Goal: Find specific page/section: Find specific page/section

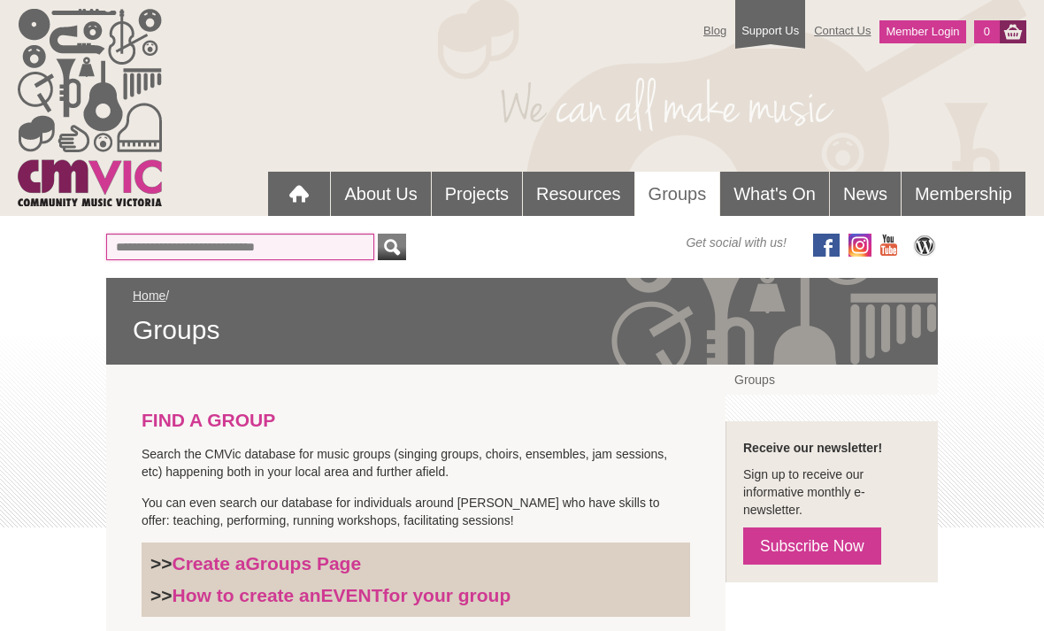
click at [151, 241] on input "Or find a Group by Keywords" at bounding box center [240, 246] width 268 height 27
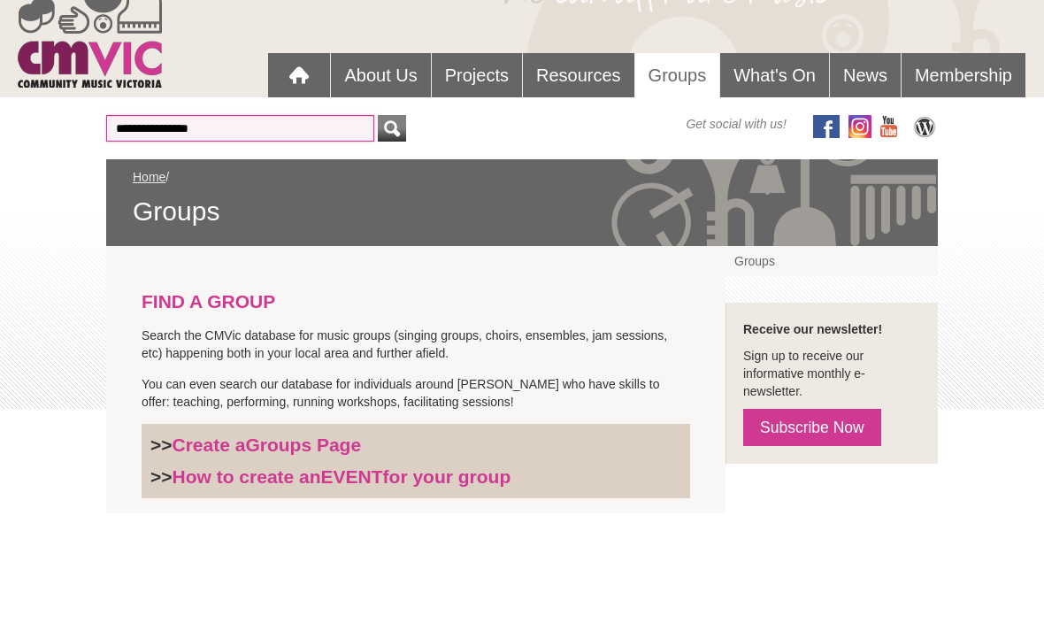
type input "**********"
click at [392, 233] on button "submit" at bounding box center [392, 246] width 28 height 27
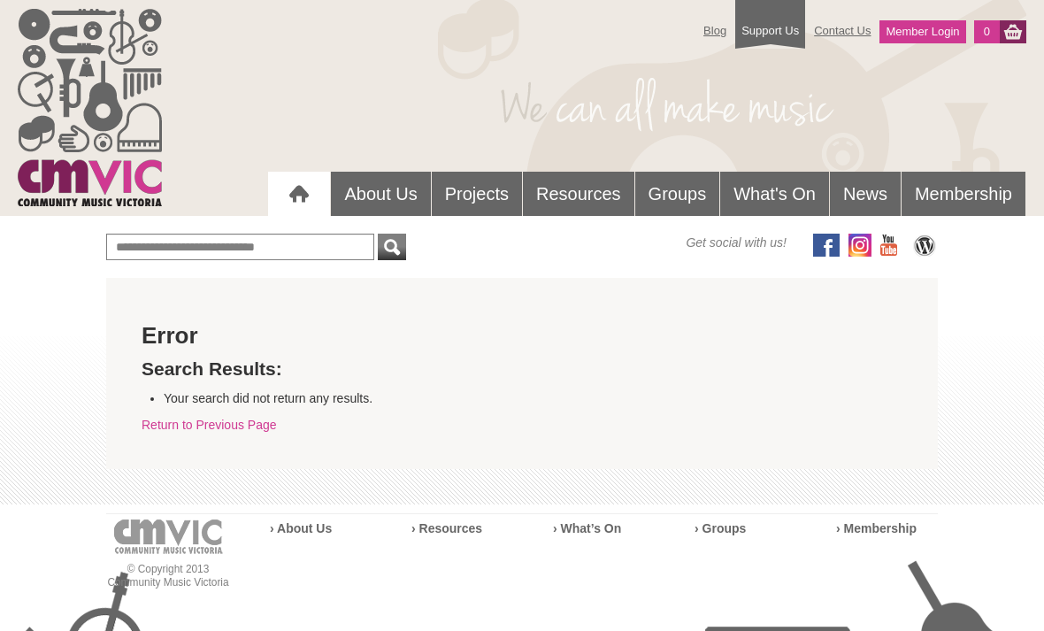
click at [669, 187] on link "Groups" at bounding box center [677, 194] width 85 height 44
click at [677, 197] on link "Groups" at bounding box center [677, 194] width 85 height 44
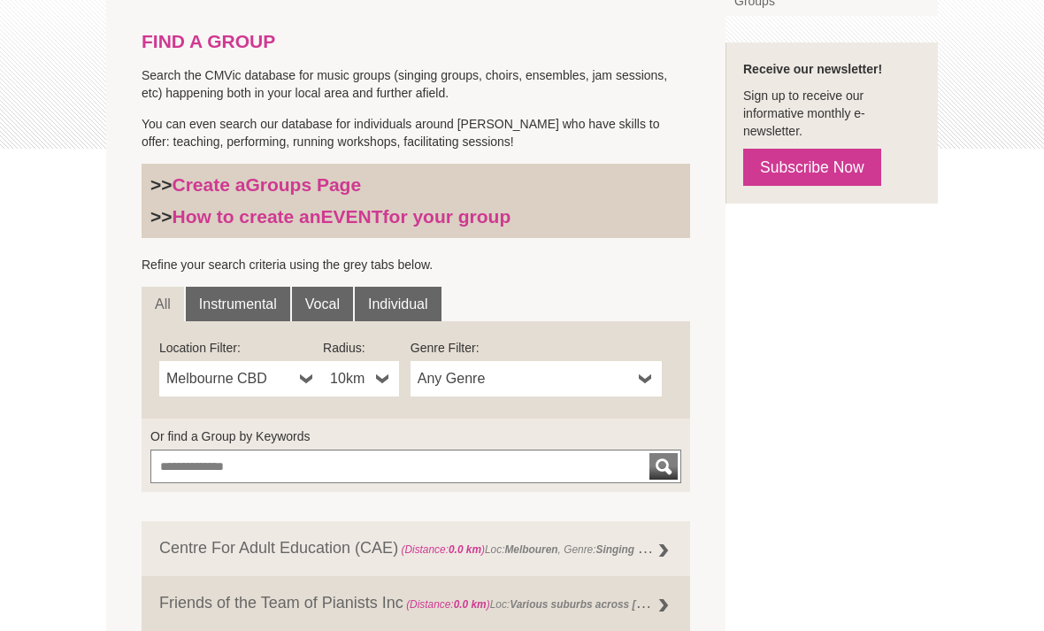
scroll to position [377, 0]
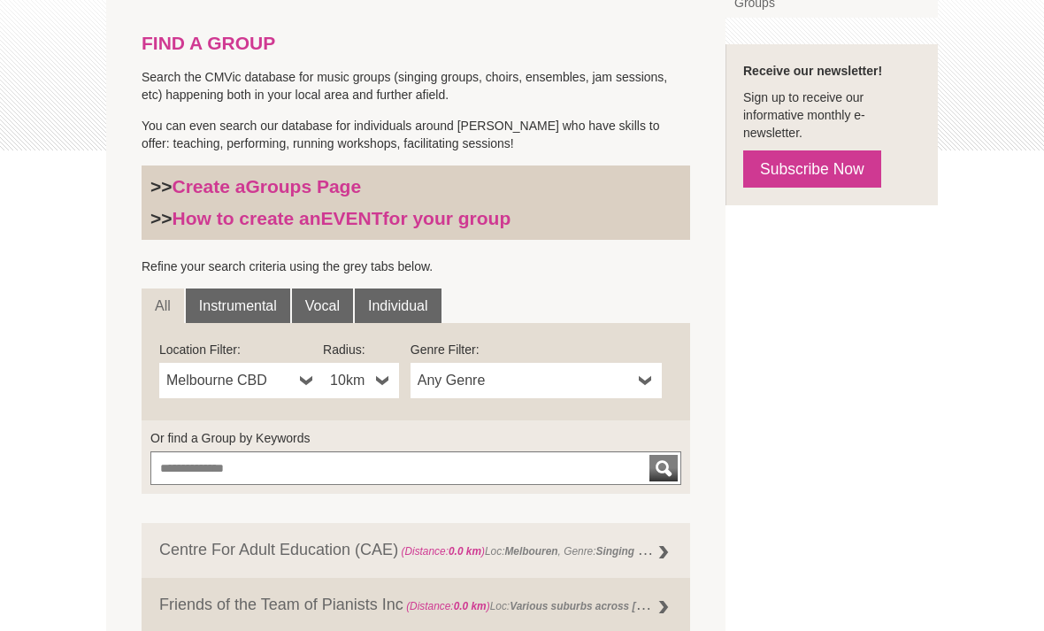
click at [322, 309] on link "Vocal" at bounding box center [322, 305] width 61 height 35
click at [379, 379] on b at bounding box center [383, 380] width 14 height 35
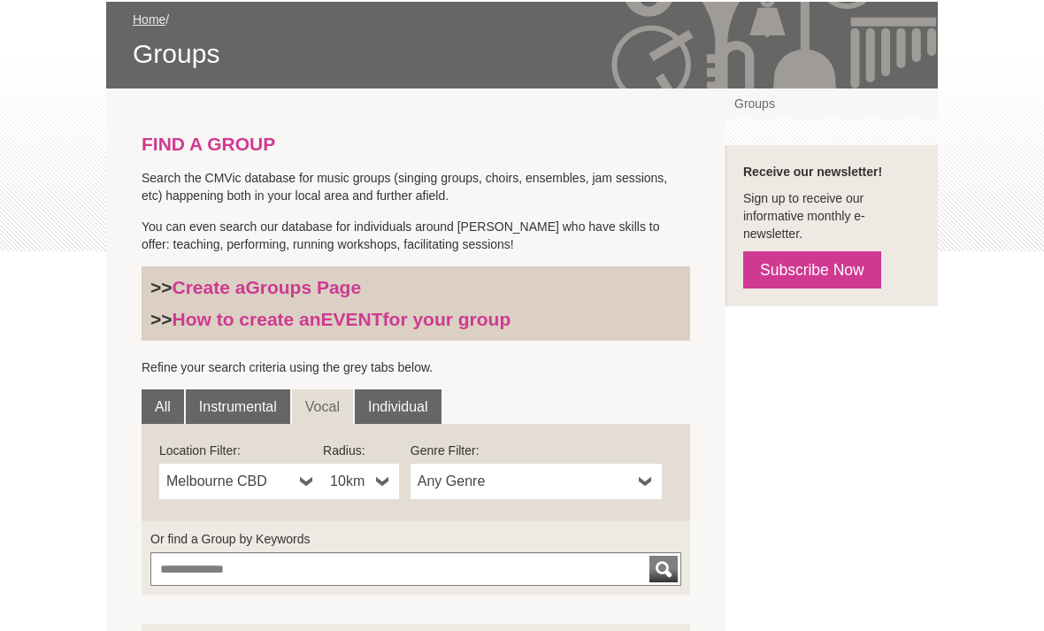
scroll to position [0, 0]
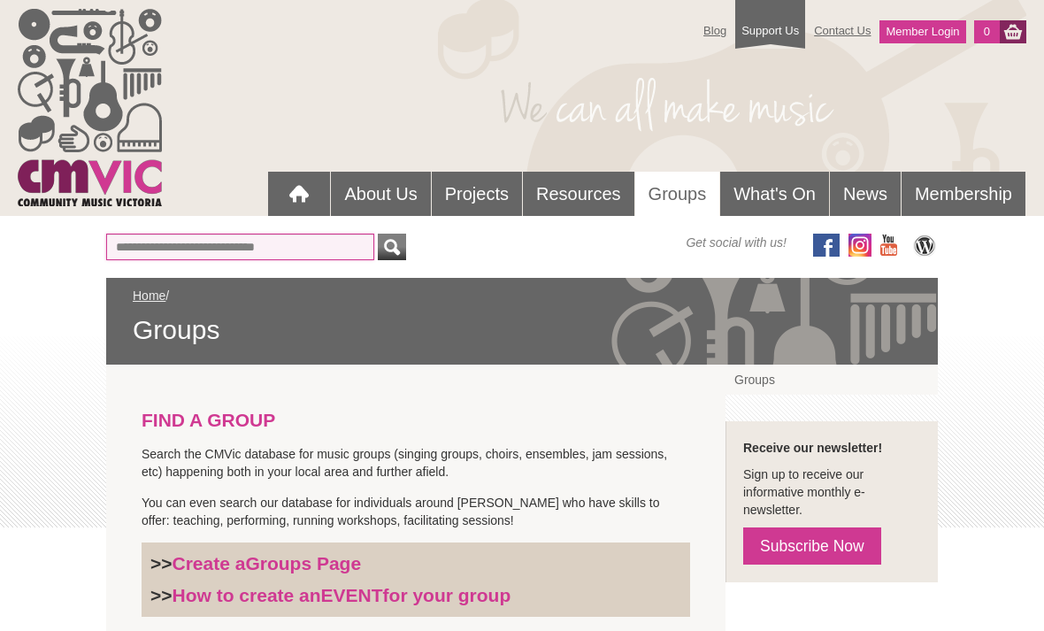
click at [141, 247] on input "Or find a Group by Keywords" at bounding box center [240, 246] width 268 height 27
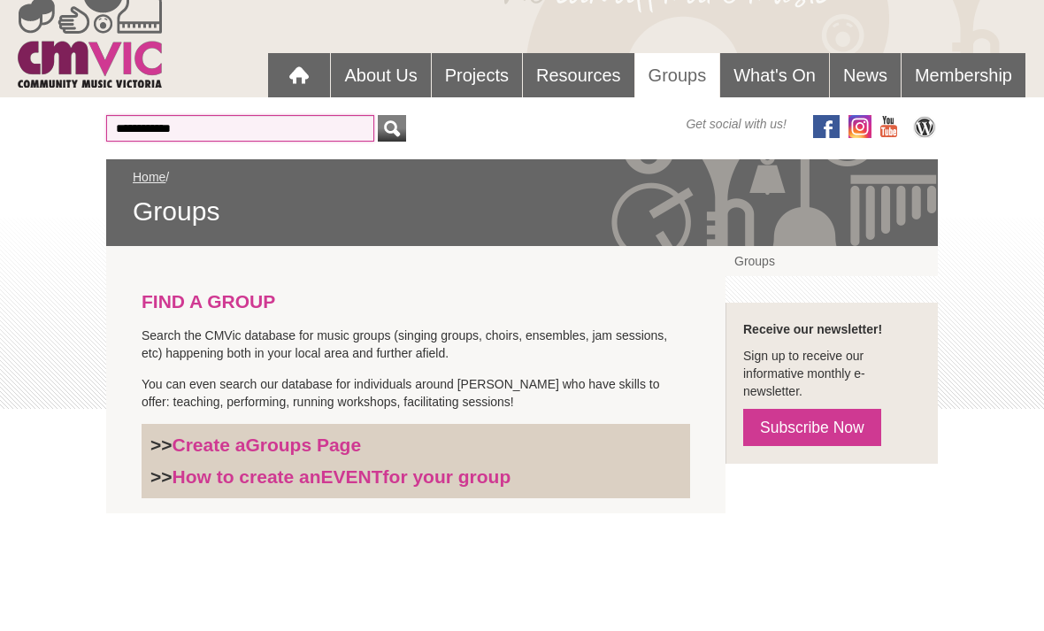
type input "**********"
click at [392, 233] on button "submit" at bounding box center [392, 246] width 28 height 27
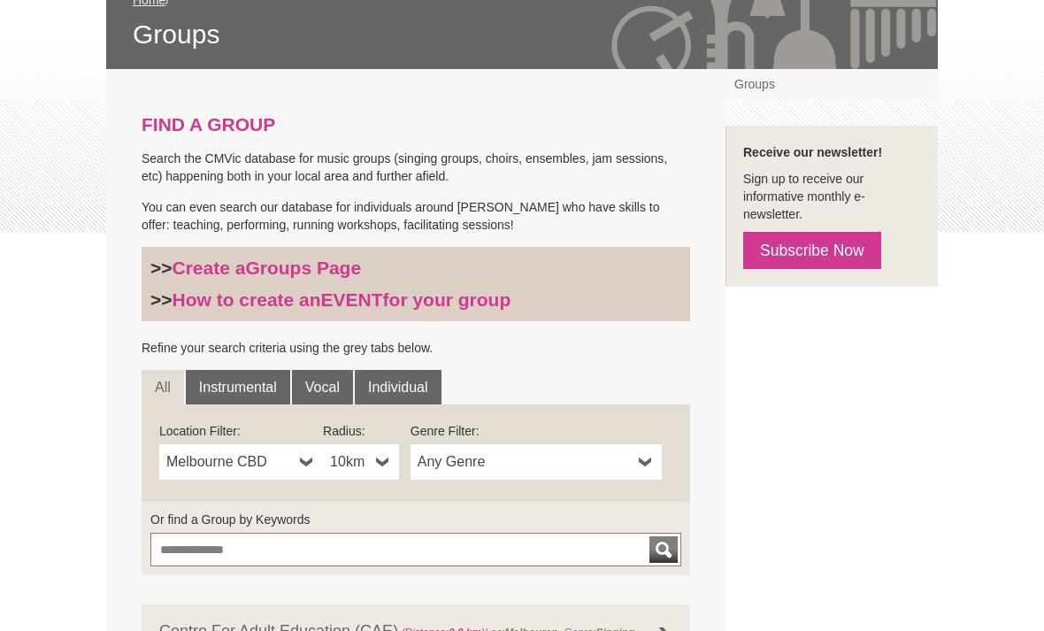
scroll to position [433, 0]
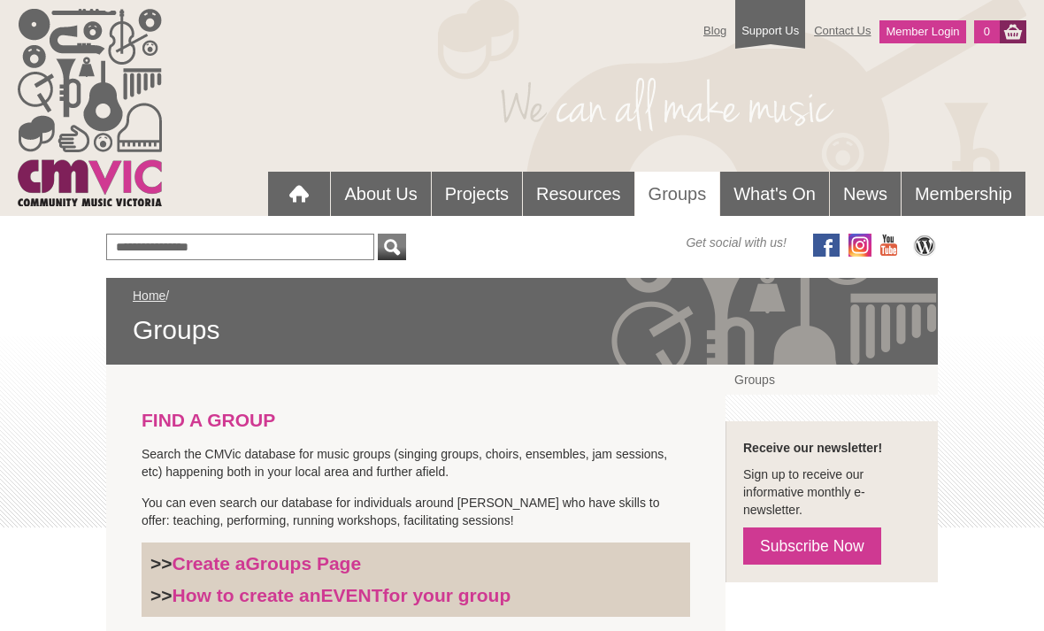
scroll to position [119, 0]
